Goal: Task Accomplishment & Management: Use online tool/utility

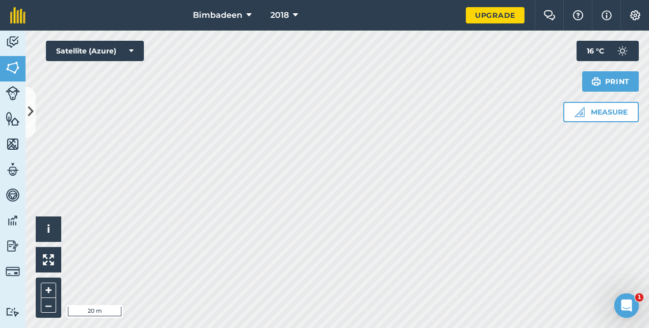
click at [53, 315] on div "+ –" at bounding box center [49, 298] width 26 height 40
drag, startPoint x: 53, startPoint y: 315, endPoint x: 52, endPoint y: 308, distance: 7.2
click at [52, 308] on div "+ –" at bounding box center [49, 298] width 26 height 40
click at [52, 304] on button "–" at bounding box center [48, 305] width 15 height 15
click at [46, 308] on button "–" at bounding box center [48, 305] width 15 height 15
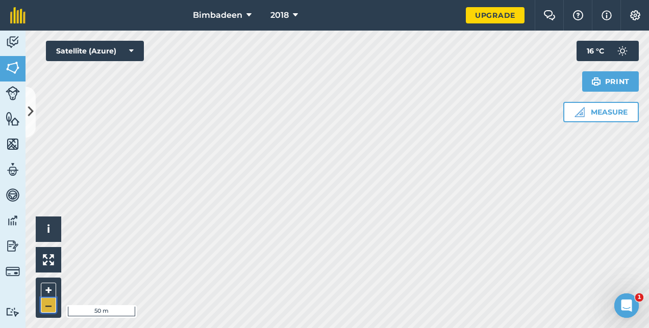
click at [50, 303] on button "–" at bounding box center [48, 305] width 15 height 15
click at [47, 301] on button "–" at bounding box center [48, 305] width 15 height 15
click at [132, 328] on html "Bimbadeen 2018 Upgrade Farm Chat Help Info Settings Map printing is not availab…" at bounding box center [324, 164] width 649 height 328
click at [50, 304] on button "–" at bounding box center [48, 305] width 15 height 15
click at [49, 306] on button "–" at bounding box center [48, 305] width 15 height 15
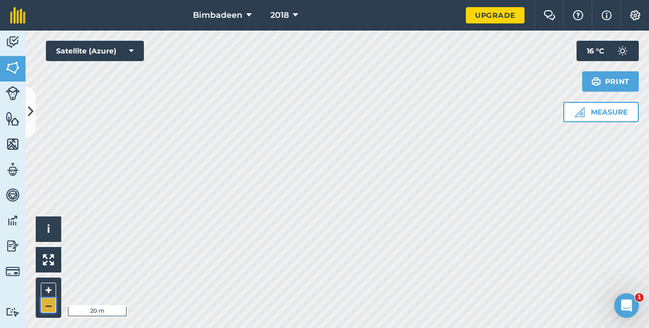
click at [51, 308] on button "–" at bounding box center [48, 305] width 15 height 15
